Goal: Browse casually: Explore the website without a specific task or goal

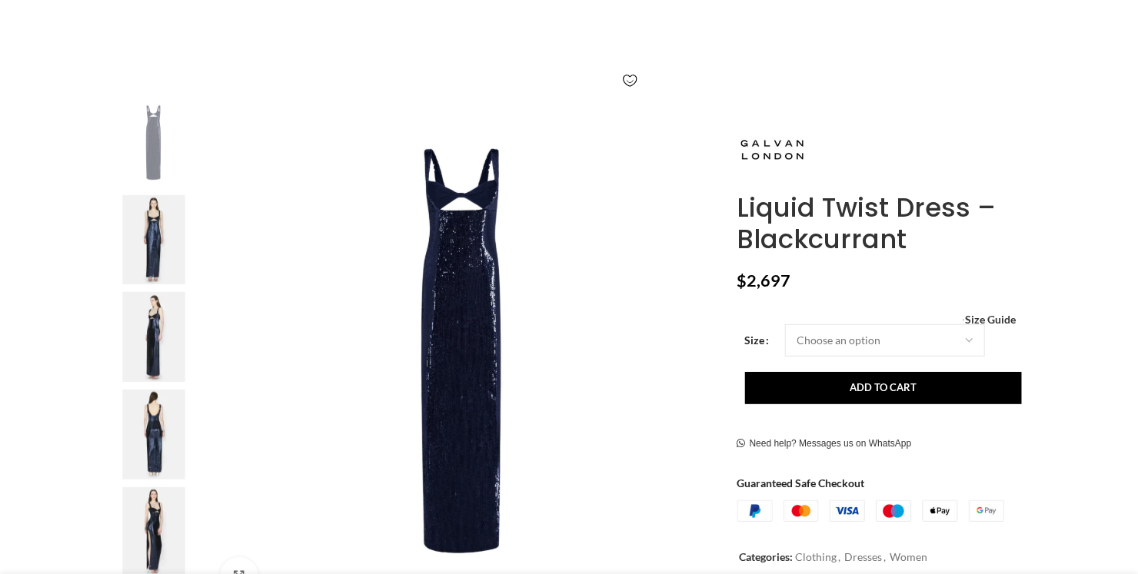
click at [163, 265] on img at bounding box center [154, 240] width 94 height 90
click at [165, 304] on img at bounding box center [154, 337] width 94 height 90
click at [155, 328] on img at bounding box center [154, 337] width 94 height 90
click at [149, 411] on img at bounding box center [154, 435] width 94 height 90
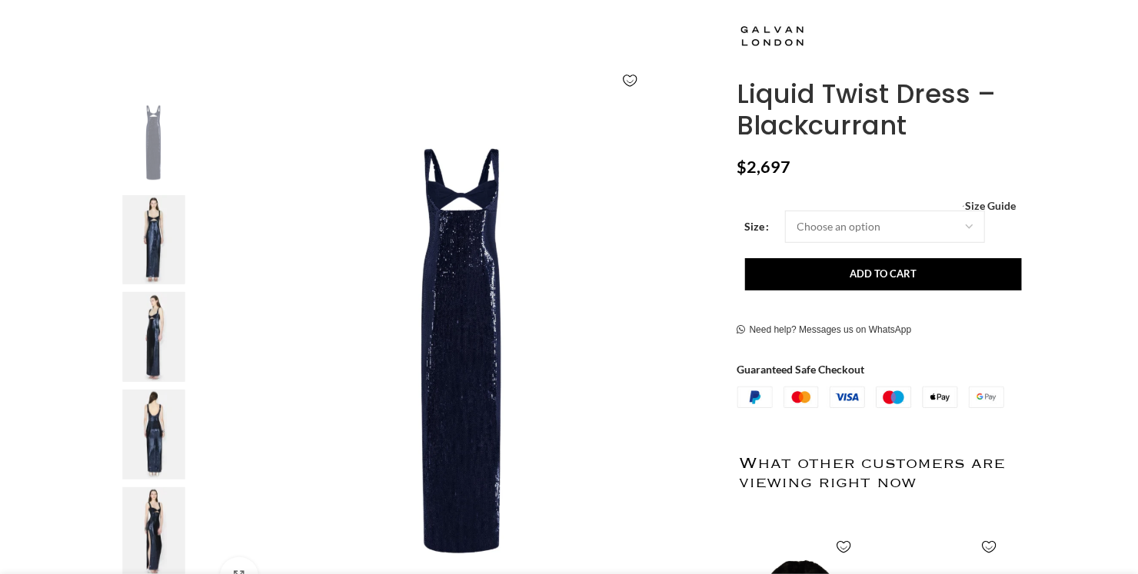
click at [154, 426] on img at bounding box center [154, 435] width 94 height 90
click at [158, 424] on img at bounding box center [154, 435] width 94 height 90
click at [163, 492] on img at bounding box center [154, 532] width 94 height 90
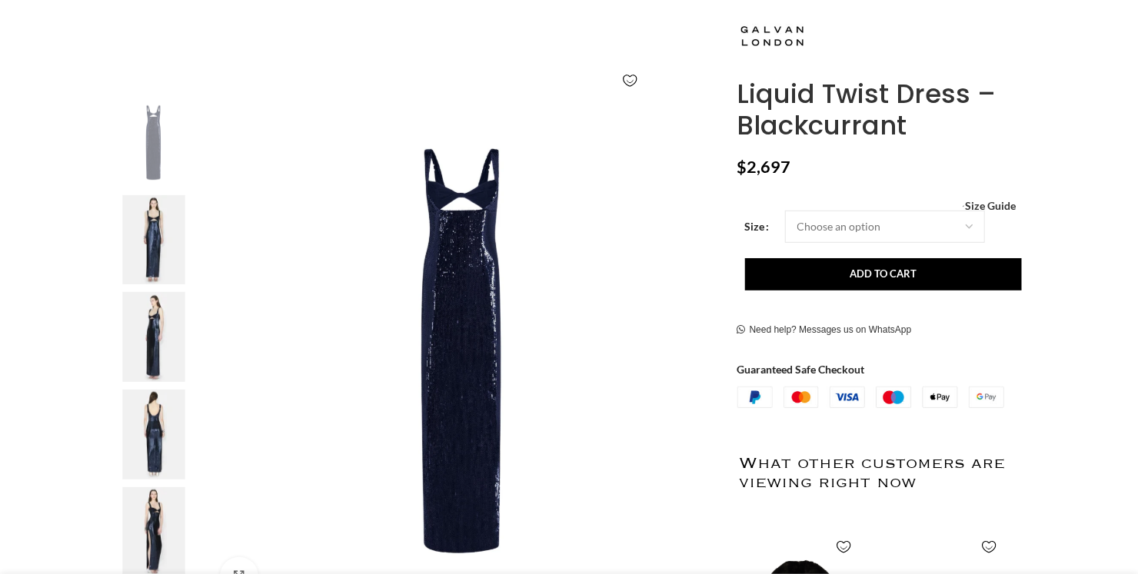
scroll to position [0, 161]
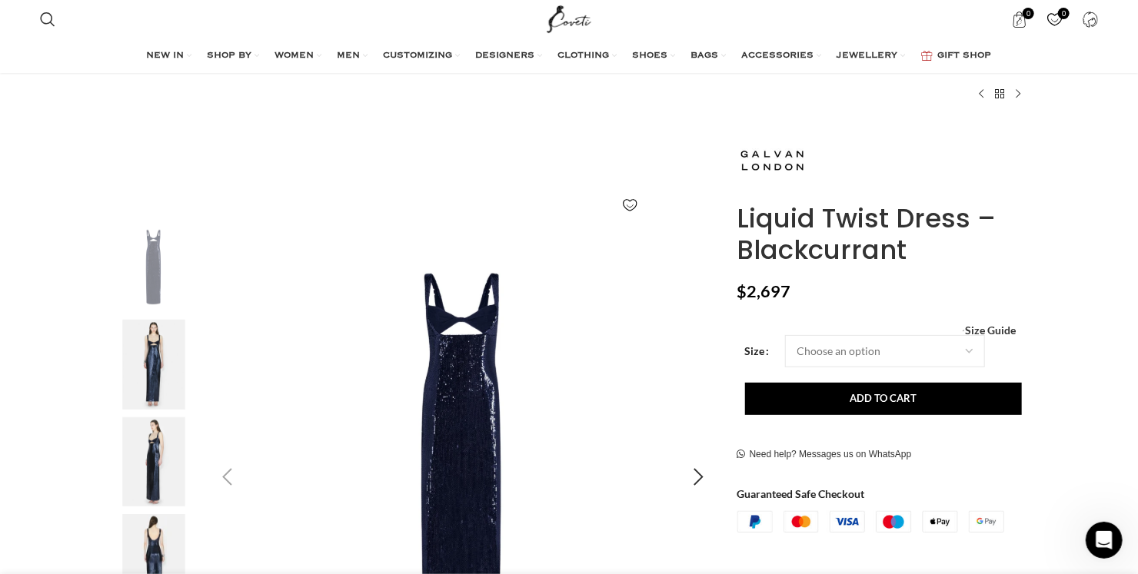
scroll to position [288, 0]
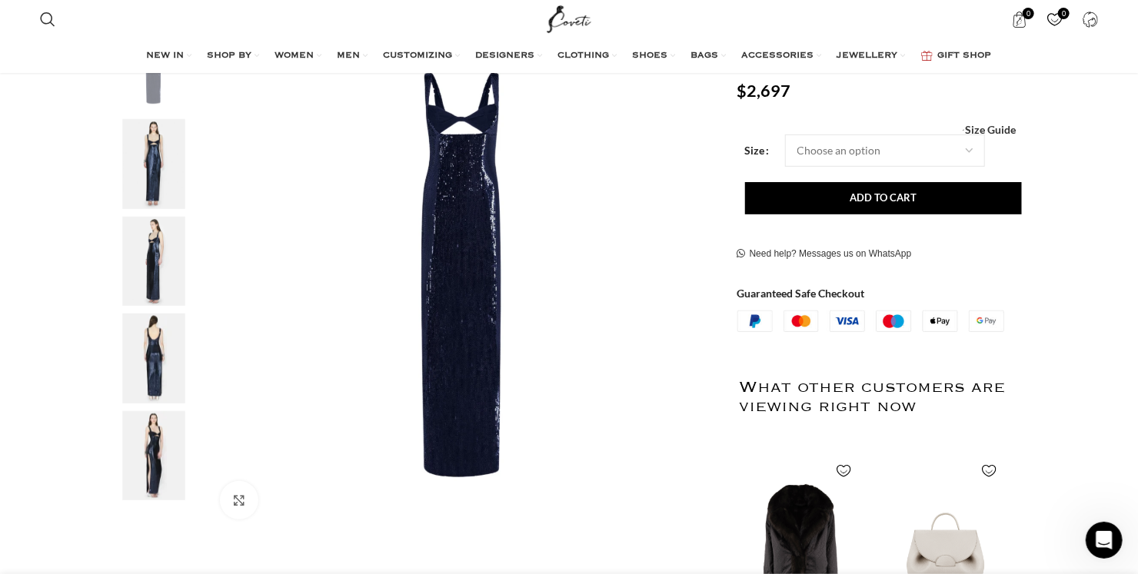
click at [166, 342] on img "4 / 5" at bounding box center [154, 359] width 94 height 90
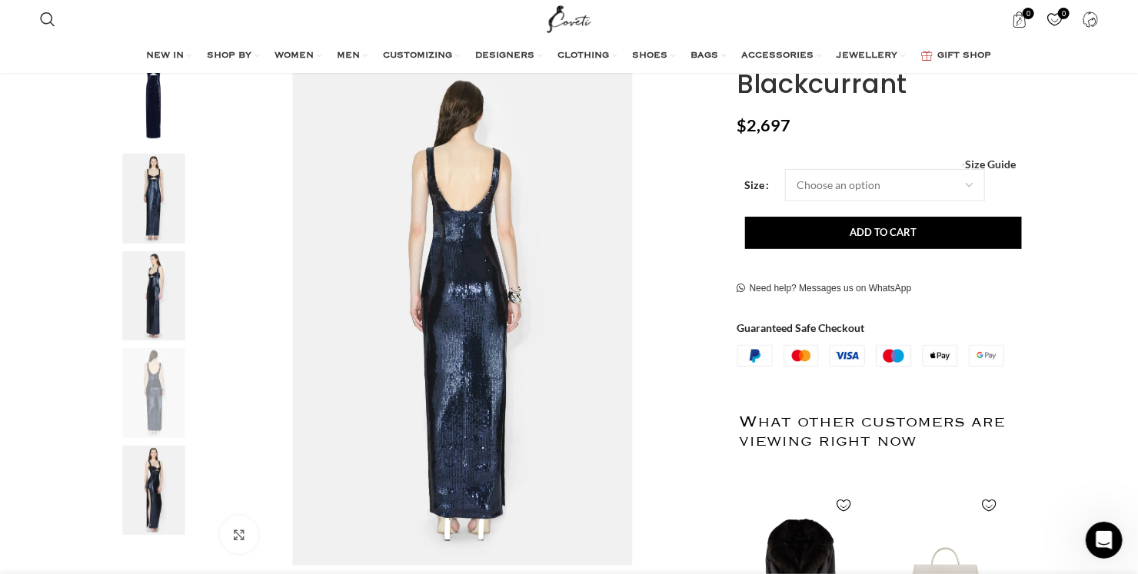
scroll to position [249, 0]
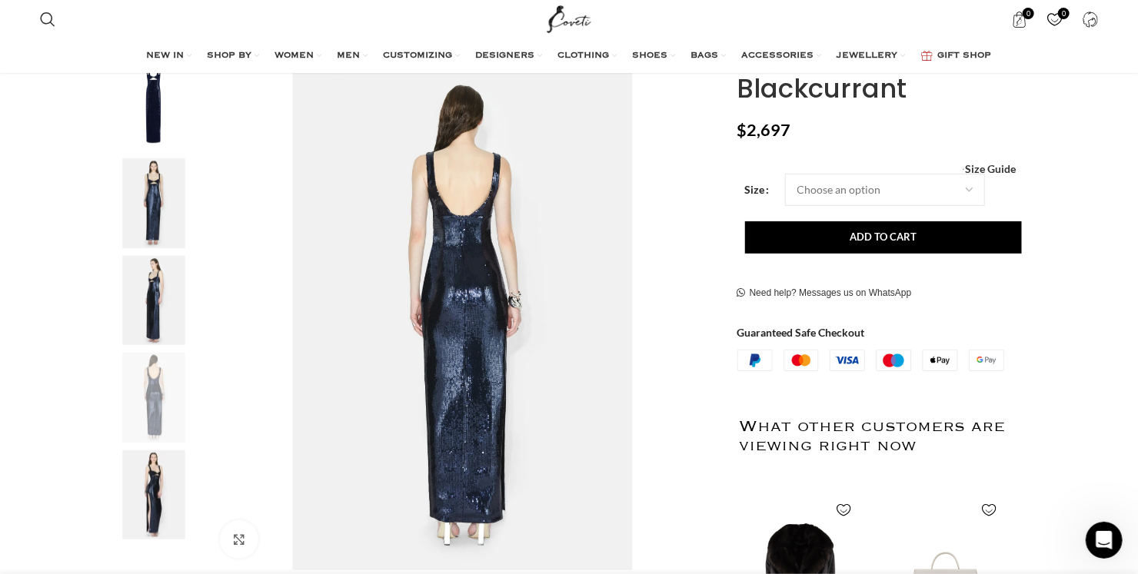
click at [156, 298] on img "3 / 5" at bounding box center [154, 301] width 94 height 90
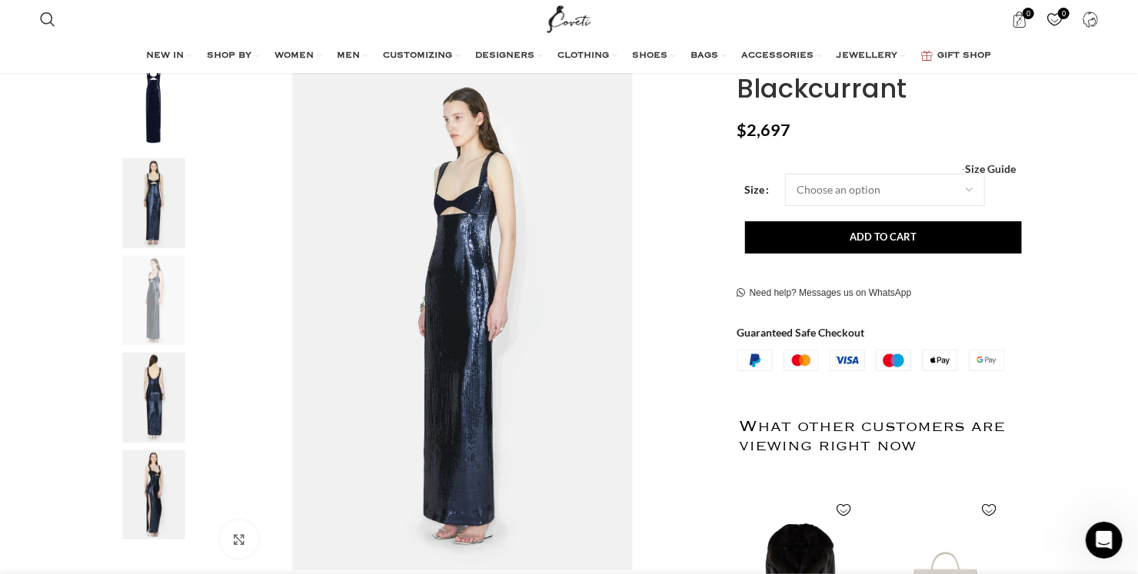
click at [165, 202] on img "2 / 5" at bounding box center [154, 203] width 94 height 90
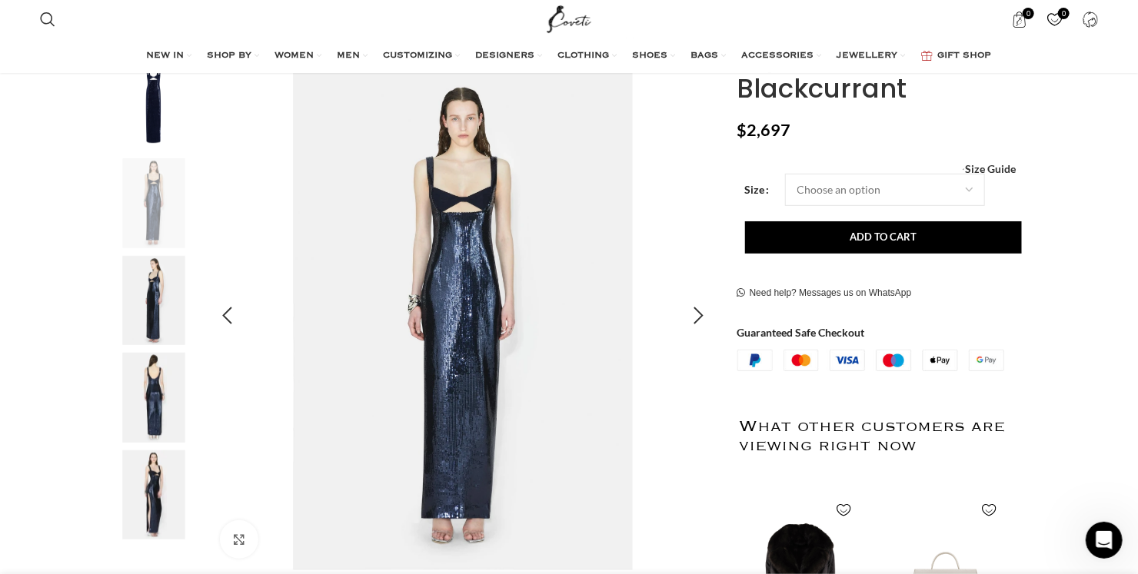
click at [454, 212] on img "2 / 5" at bounding box center [463, 316] width 510 height 510
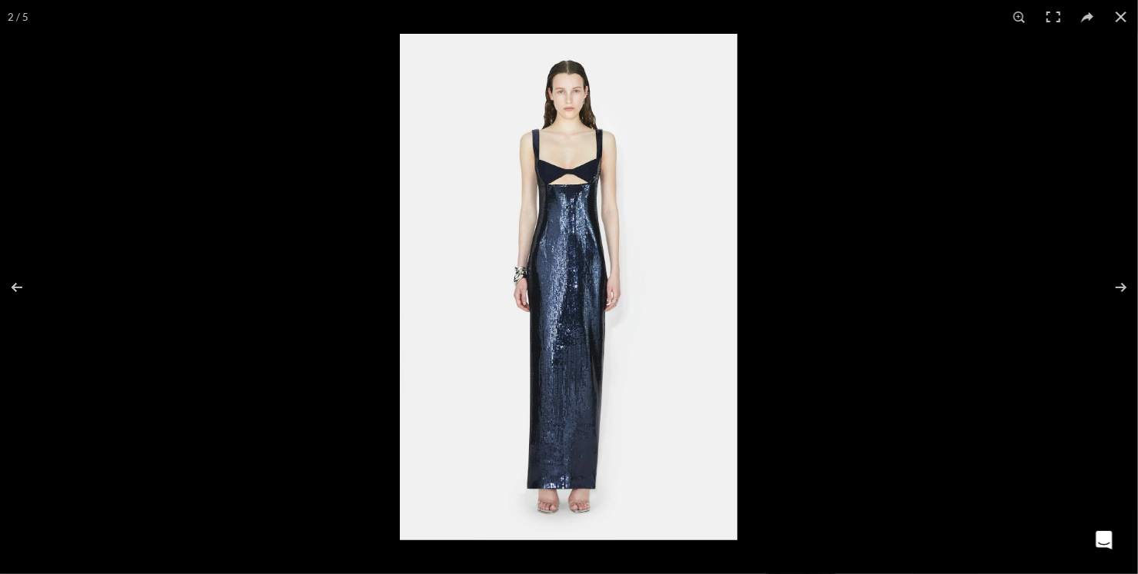
click at [554, 227] on img at bounding box center [569, 287] width 338 height 507
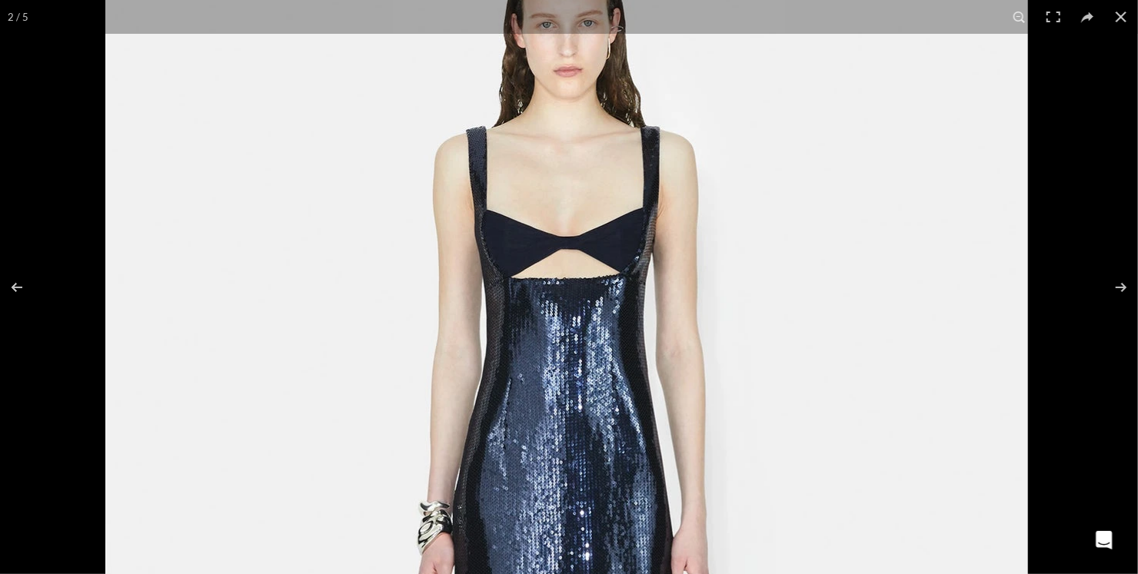
drag, startPoint x: 580, startPoint y: 165, endPoint x: 588, endPoint y: 369, distance: 203.9
click at [588, 369] on img at bounding box center [566, 558] width 923 height 1384
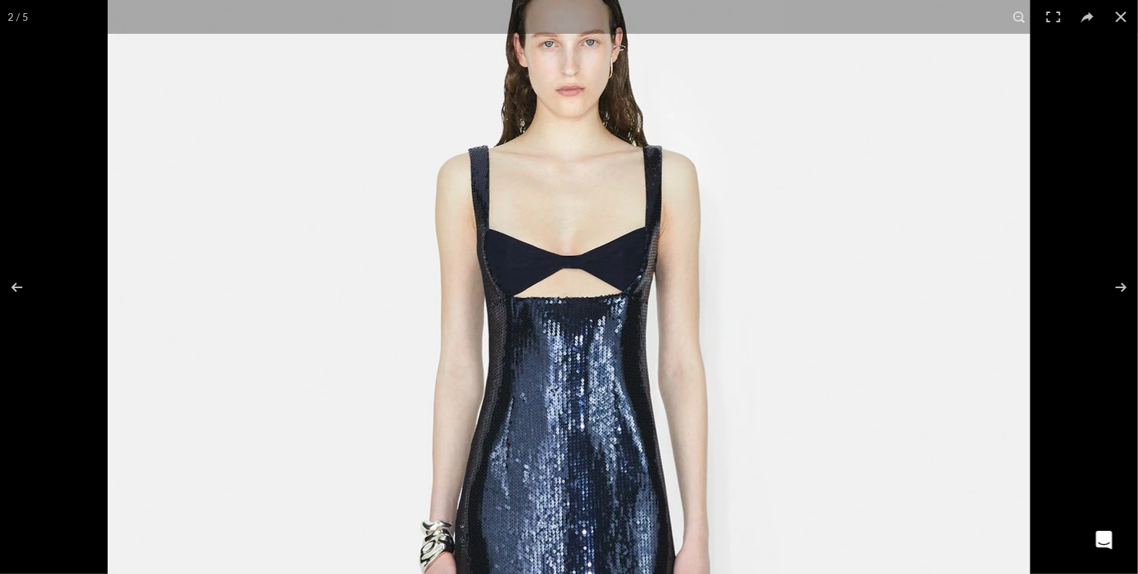
scroll to position [0, 323]
click at [588, 369] on img at bounding box center [569, 577] width 923 height 1384
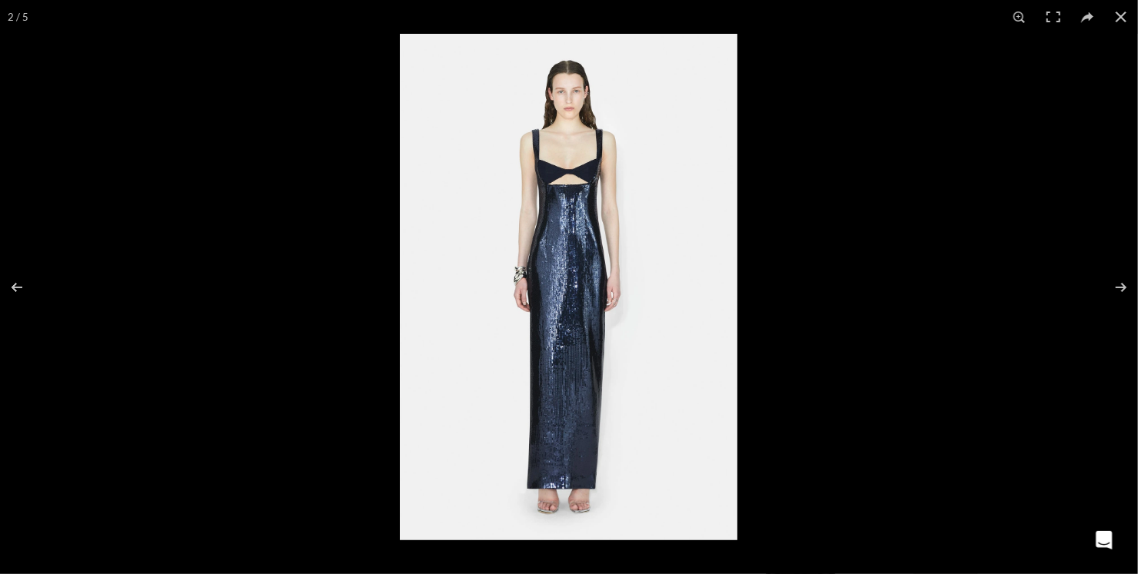
scroll to position [0, 809]
click at [630, 208] on img at bounding box center [569, 287] width 338 height 507
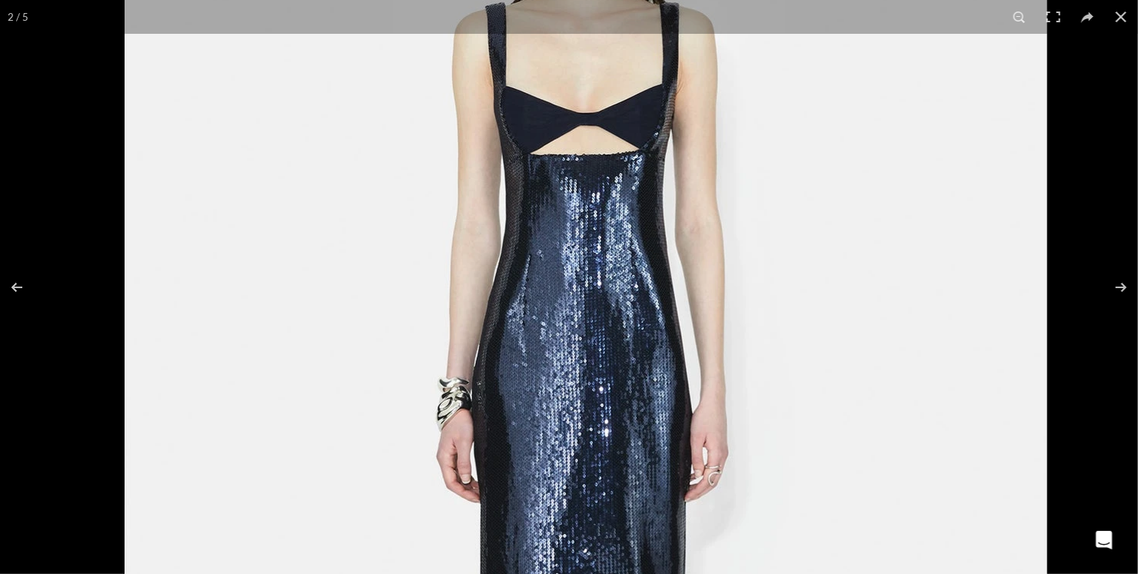
drag, startPoint x: 630, startPoint y: 208, endPoint x: 678, endPoint y: 222, distance: 50.6
click at [678, 222] on img at bounding box center [586, 434] width 923 height 1384
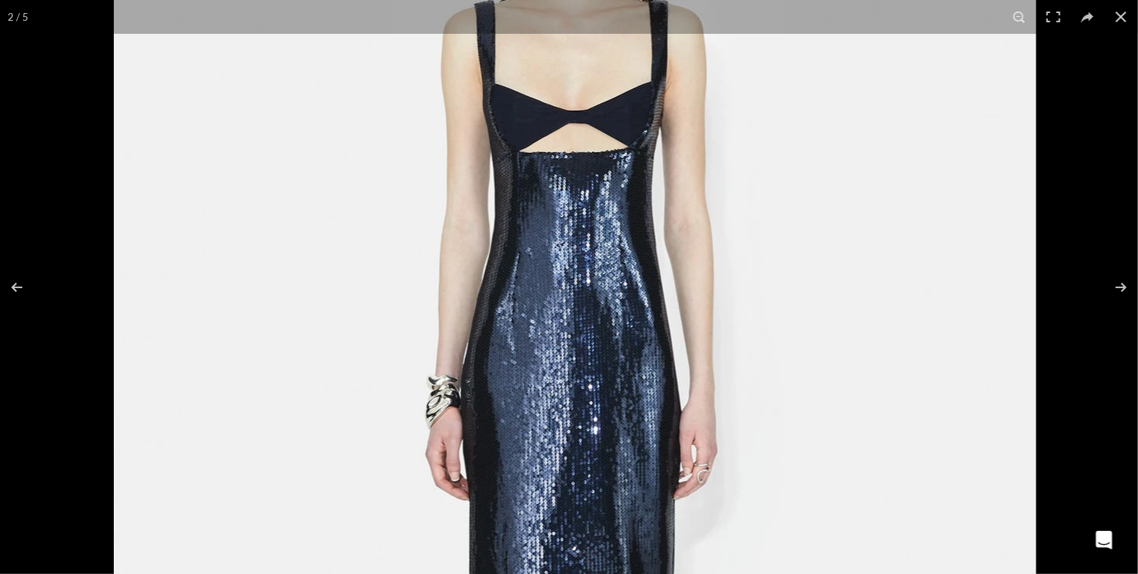
click at [678, 222] on img at bounding box center [575, 432] width 923 height 1384
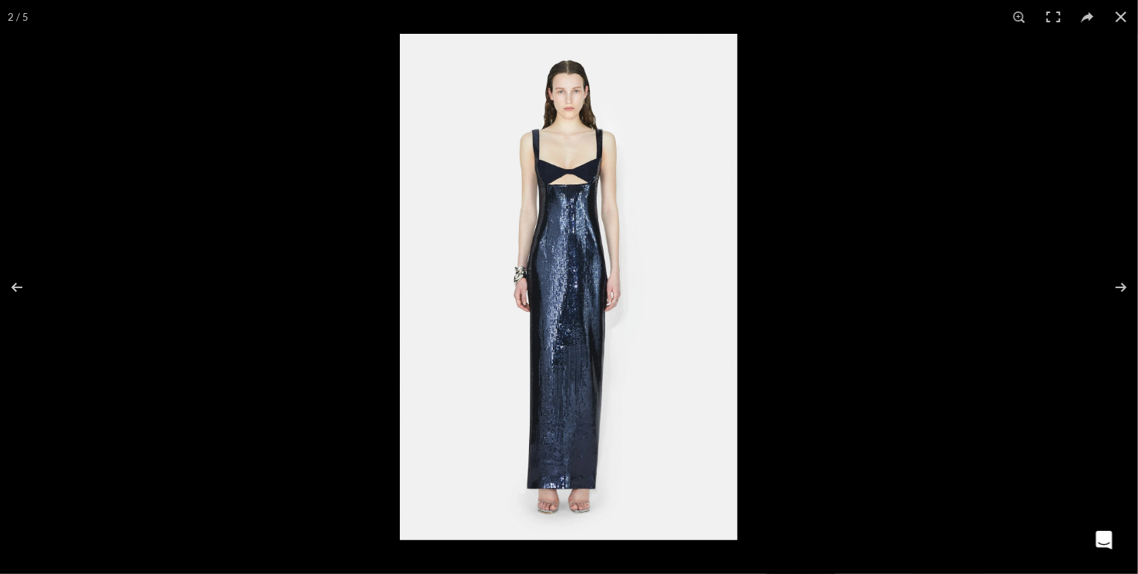
scroll to position [0, 970]
click at [1117, 280] on button at bounding box center [1111, 287] width 54 height 77
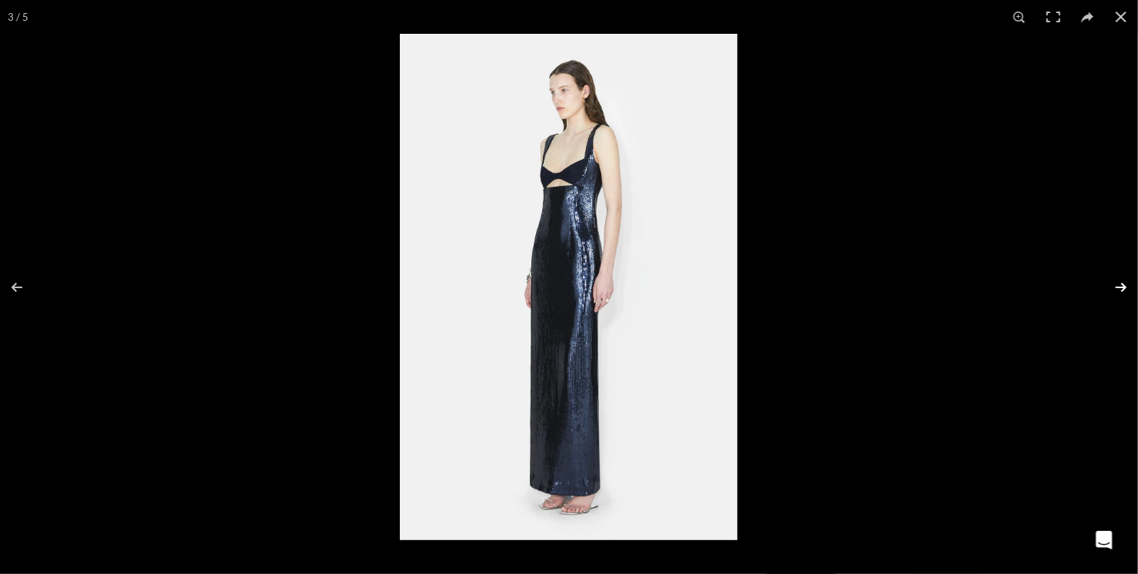
click at [1120, 288] on button at bounding box center [1111, 287] width 54 height 77
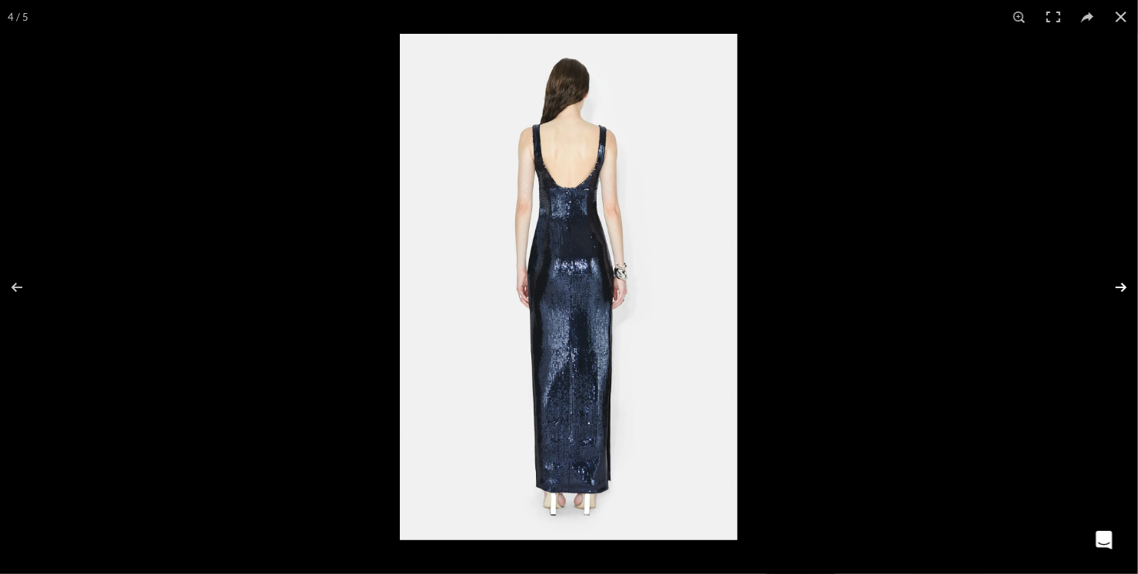
click at [1120, 288] on button at bounding box center [1111, 287] width 54 height 77
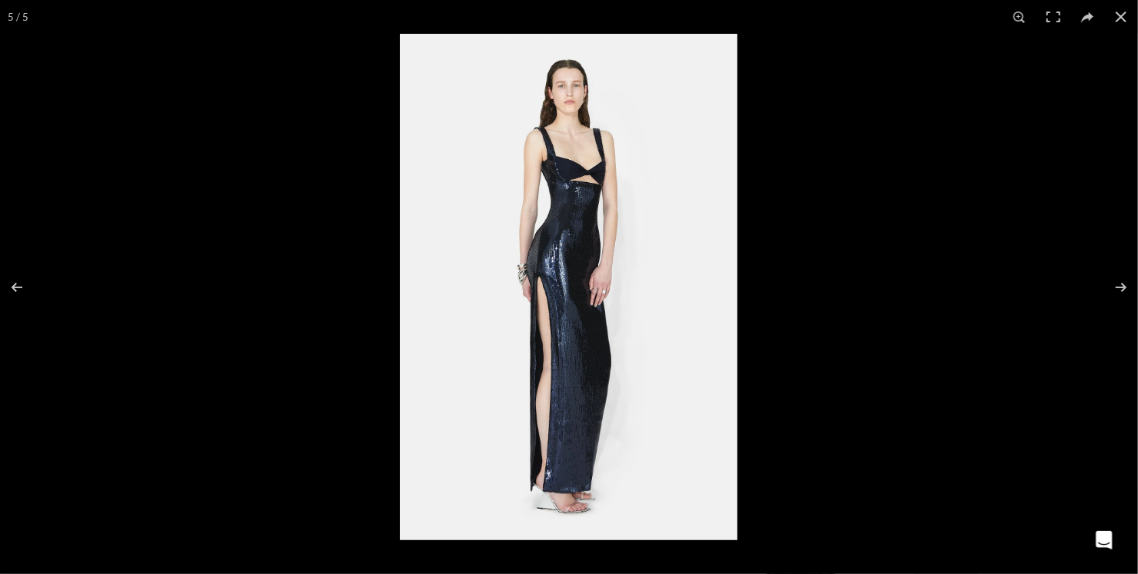
scroll to position [0, 1294]
